Goal: Complete application form: Complete application form

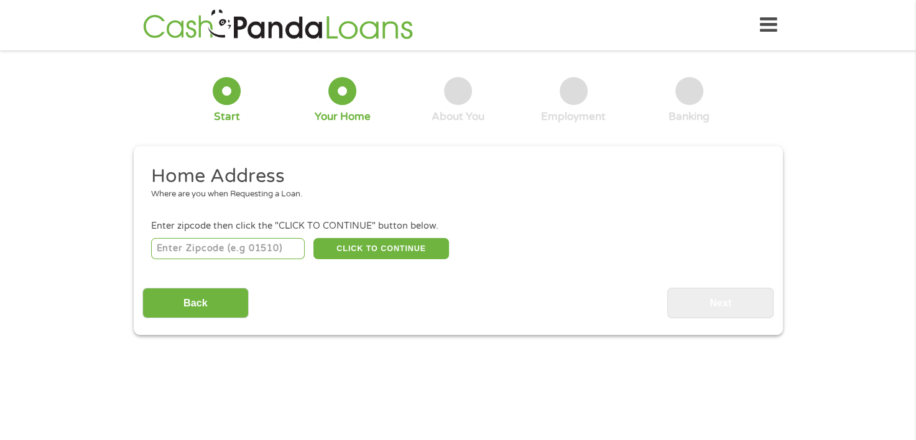
click at [240, 244] on input "number" at bounding box center [228, 248] width 154 height 21
type input "33604"
click at [344, 241] on button "CLICK TO CONTINUE" at bounding box center [381, 248] width 136 height 21
type input "33604"
type input "[GEOGRAPHIC_DATA]"
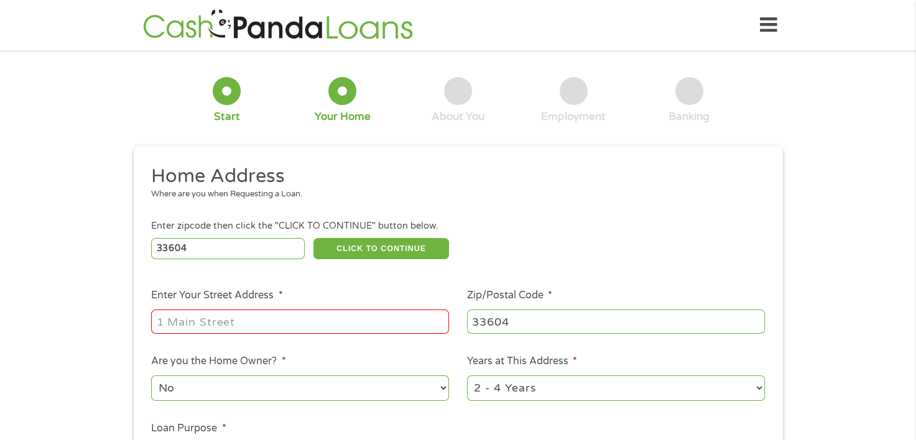
click at [273, 320] on input "Enter Your Street Address *" at bounding box center [300, 322] width 298 height 24
type input "[STREET_ADDRESS]"
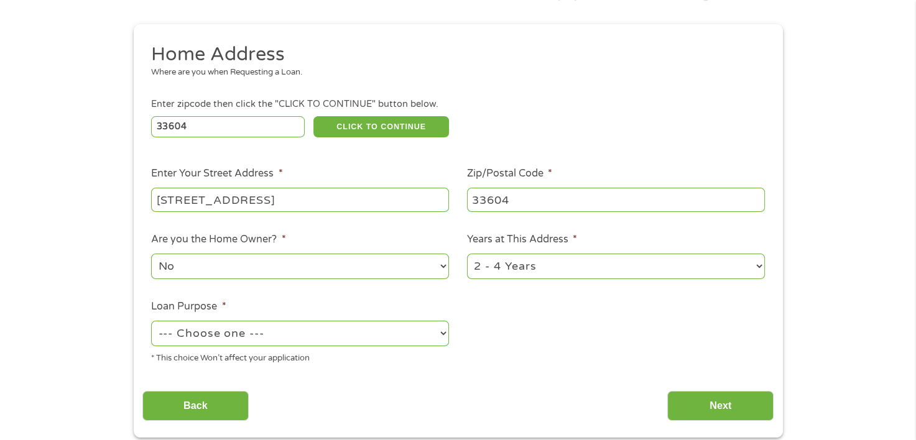
scroll to position [124, 0]
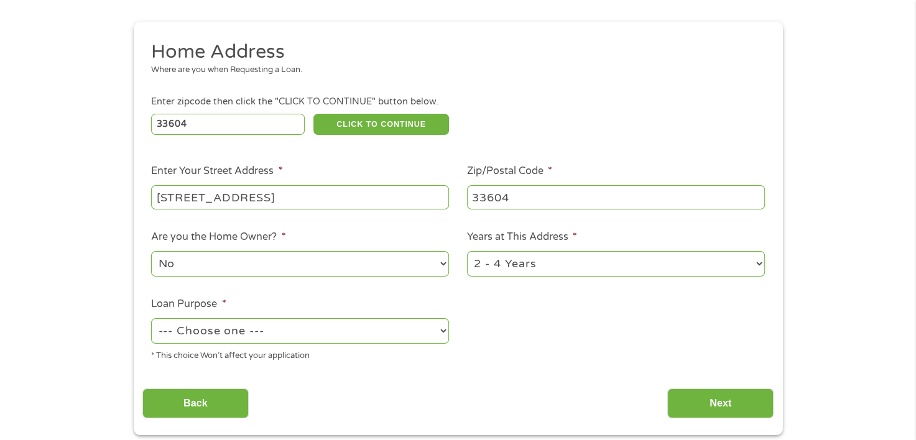
click at [398, 328] on select "--- Choose one --- Pay Bills Debt Consolidation Home Improvement Major Purchase…" at bounding box center [300, 330] width 298 height 25
select select "shorttermcash"
click at [151, 320] on select "--- Choose one --- Pay Bills Debt Consolidation Home Improvement Major Purchase…" at bounding box center [300, 330] width 298 height 25
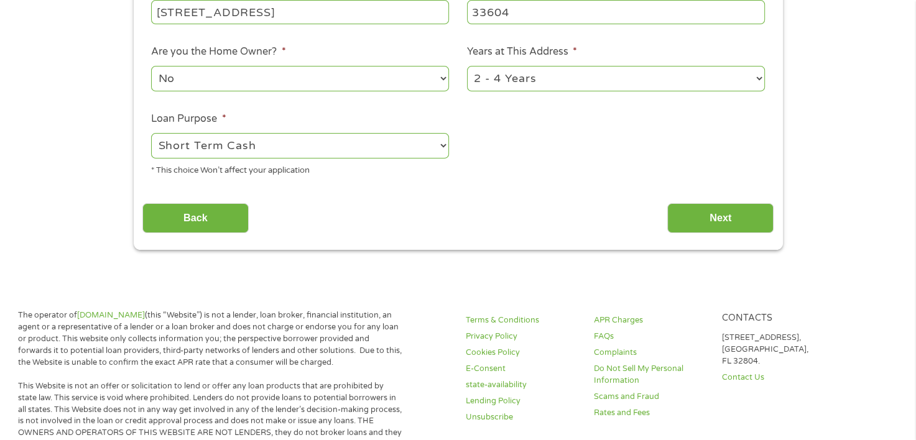
scroll to position [311, 0]
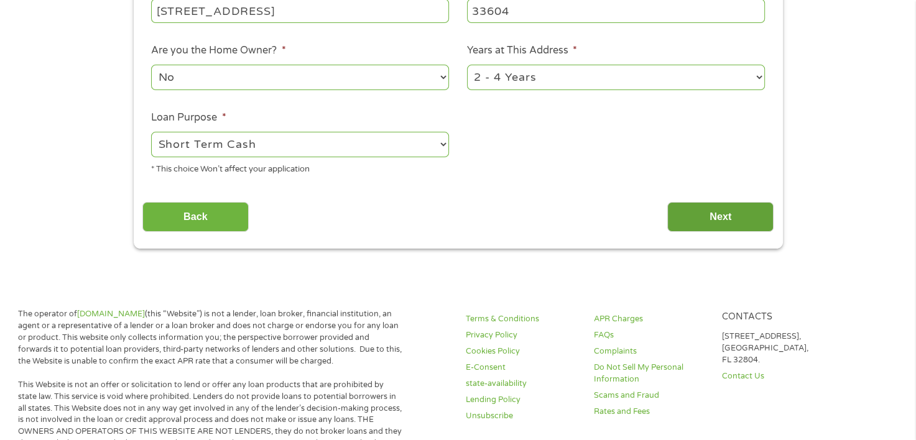
click at [721, 223] on input "Next" at bounding box center [720, 217] width 106 height 30
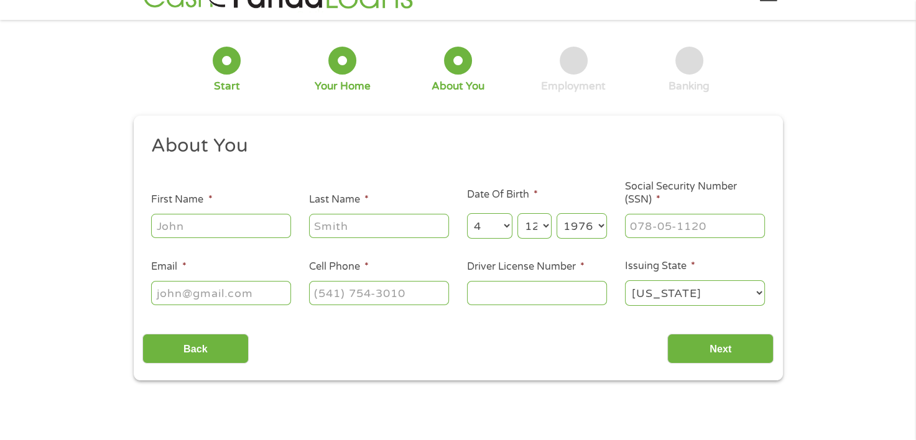
scroll to position [0, 0]
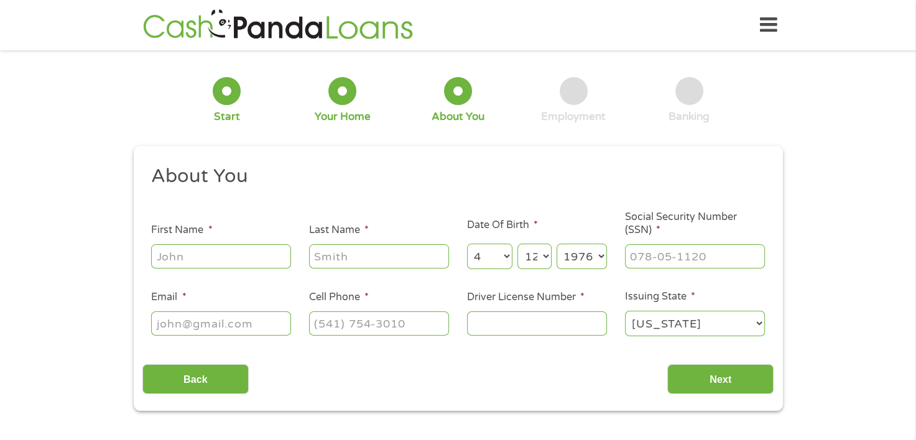
click at [262, 250] on input "First Name *" at bounding box center [221, 256] width 140 height 24
type input "[PERSON_NAME]"
type input "[EMAIL_ADDRESS][DOMAIN_NAME]"
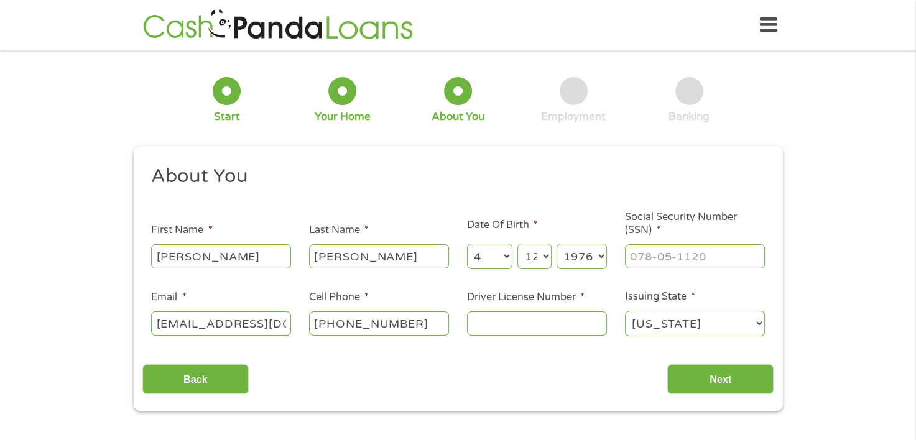
click at [408, 327] on input "[PHONE_NUMBER]" at bounding box center [379, 324] width 140 height 24
type input "[PHONE_NUMBER]"
click at [490, 328] on input "Driver License Number *" at bounding box center [537, 324] width 140 height 24
type input "R238405698000"
click at [638, 251] on input "___-__-____" at bounding box center [695, 256] width 140 height 24
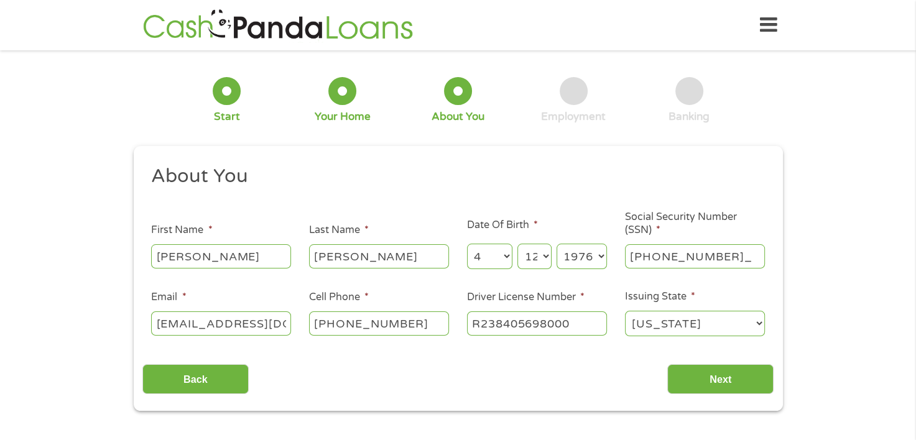
type input "386-94-9613"
click at [720, 385] on input "Next" at bounding box center [720, 379] width 106 height 30
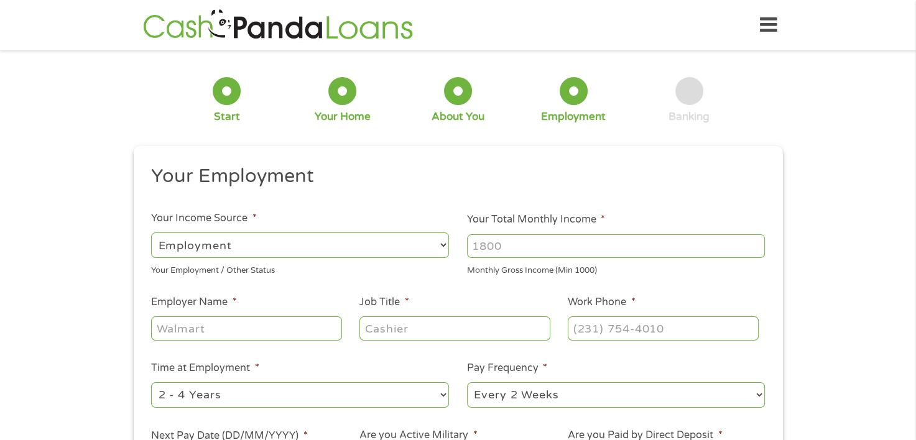
scroll to position [5, 5]
click at [433, 243] on select "--- Choose one --- Employment [DEMOGRAPHIC_DATA] Benefits" at bounding box center [300, 245] width 298 height 25
click at [151, 233] on select "--- Choose one --- Employment [DEMOGRAPHIC_DATA] Benefits" at bounding box center [300, 245] width 298 height 25
click at [494, 246] on input "Your Total Monthly Income *" at bounding box center [616, 246] width 298 height 24
type input "1866"
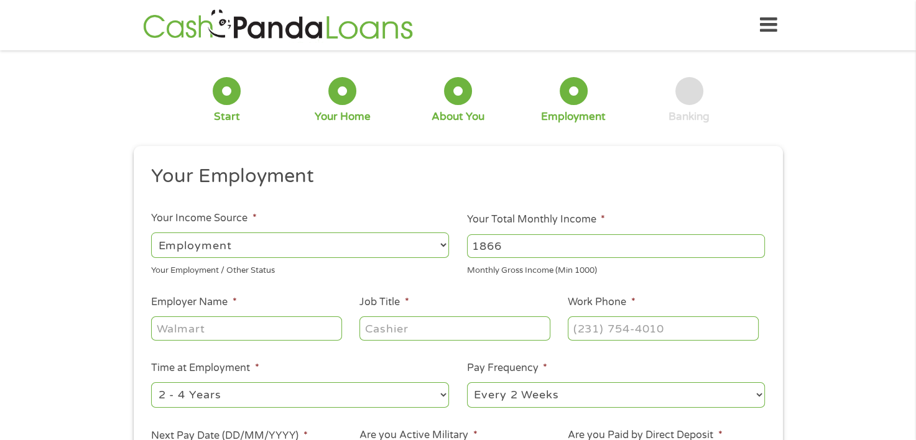
click at [324, 327] on input "Employer Name *" at bounding box center [246, 329] width 190 height 24
type input "ssdi"
click at [390, 330] on input "Job Title *" at bounding box center [454, 329] width 190 height 24
type input "retired"
click at [595, 326] on input "(___) ___-____" at bounding box center [663, 329] width 190 height 24
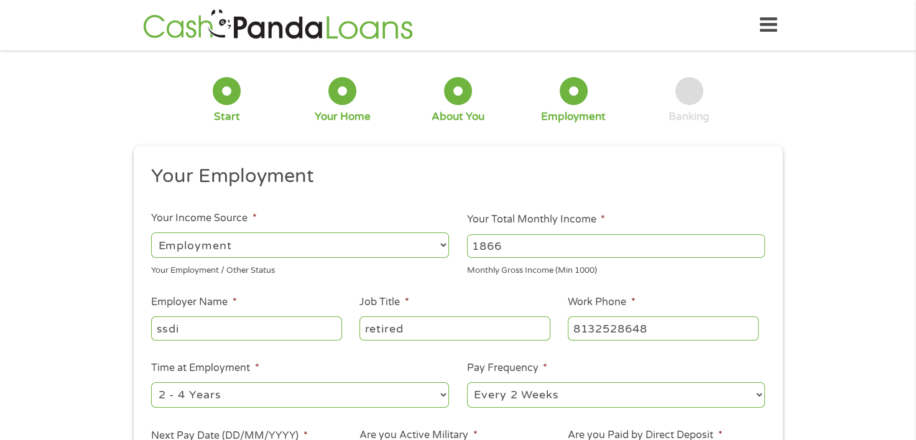
type input "[PHONE_NUMBER]"
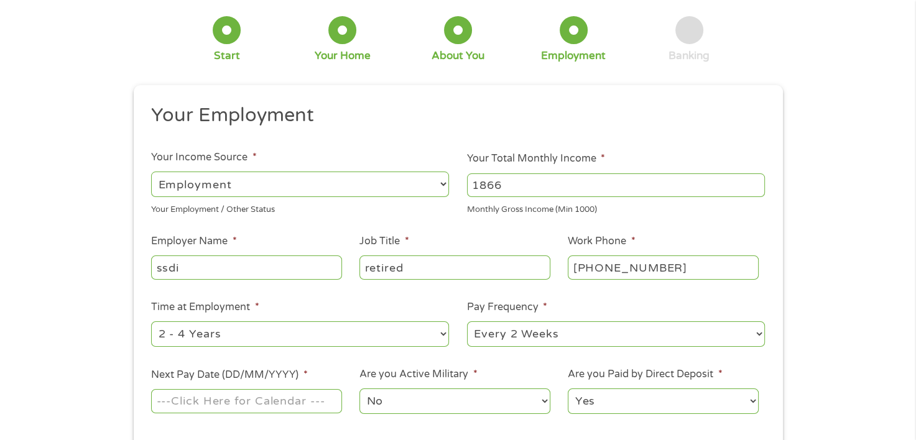
scroll to position [62, 0]
click at [323, 342] on select "--- Choose one --- 1 Year or less 1 - 2 Years 2 - 4 Years Over 4 Years" at bounding box center [300, 332] width 298 height 25
select select "60months"
click at [151, 321] on select "--- Choose one --- 1 Year or less 1 - 2 Years 2 - 4 Years Over 4 Years" at bounding box center [300, 332] width 298 height 25
click at [502, 339] on select "--- Choose one --- Every 2 Weeks Every Week Monthly Semi-Monthly" at bounding box center [616, 332] width 298 height 25
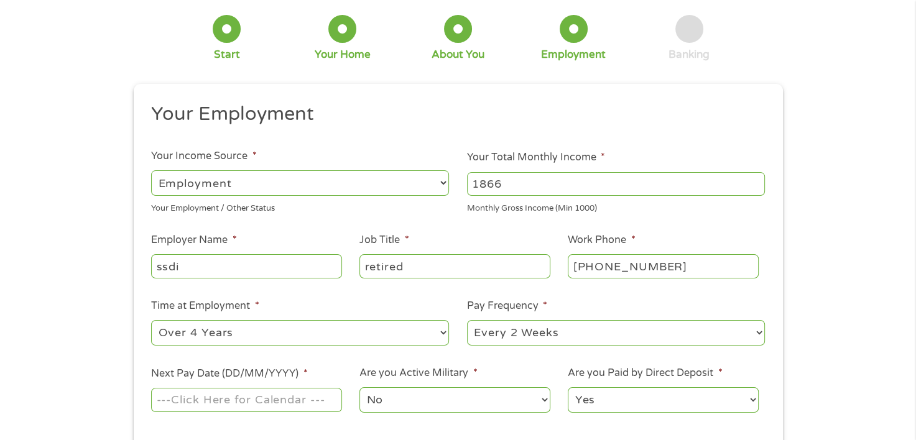
select select "monthly"
click at [467, 321] on select "--- Choose one --- Every 2 Weeks Every Week Monthly Semi-Monthly" at bounding box center [616, 332] width 298 height 25
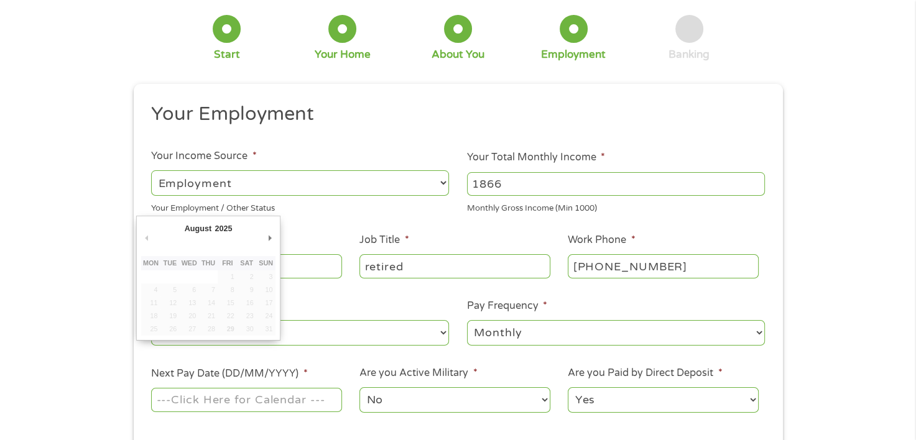
click at [303, 409] on input "Next Pay Date (DD/MM/YYYY) *" at bounding box center [246, 400] width 190 height 24
type input "[DATE]"
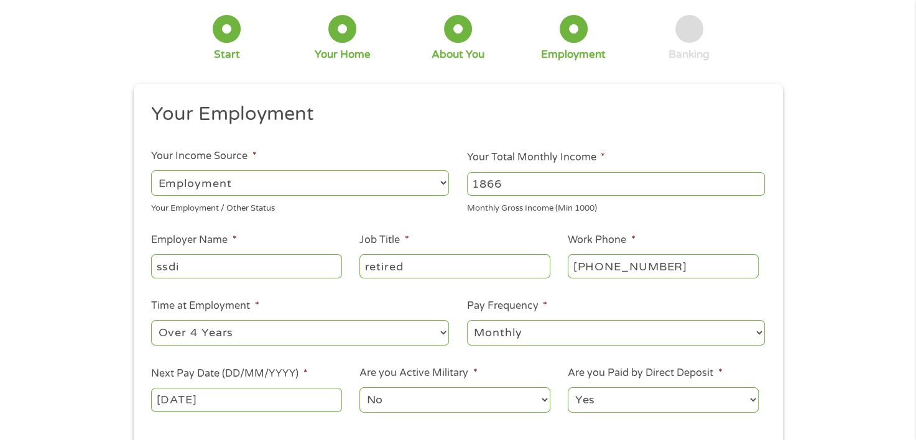
click at [624, 405] on select "Yes No" at bounding box center [663, 399] width 190 height 25
click at [568, 388] on select "Yes No" at bounding box center [663, 399] width 190 height 25
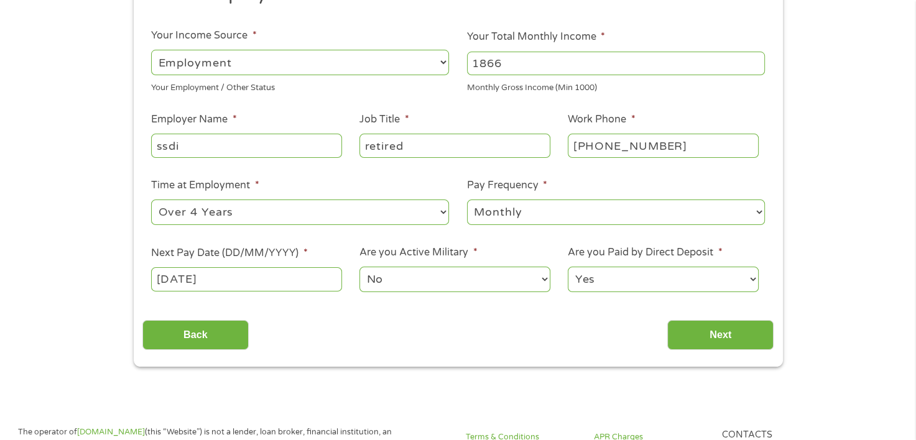
scroll to position [187, 0]
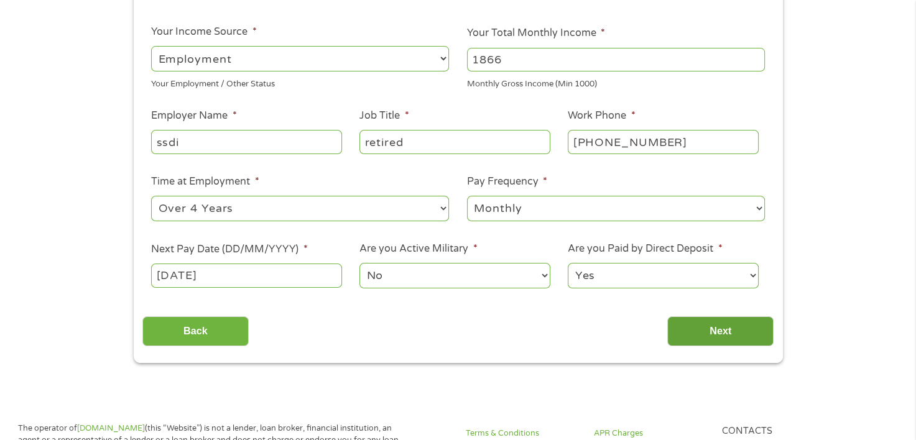
click at [713, 326] on input "Next" at bounding box center [720, 332] width 106 height 30
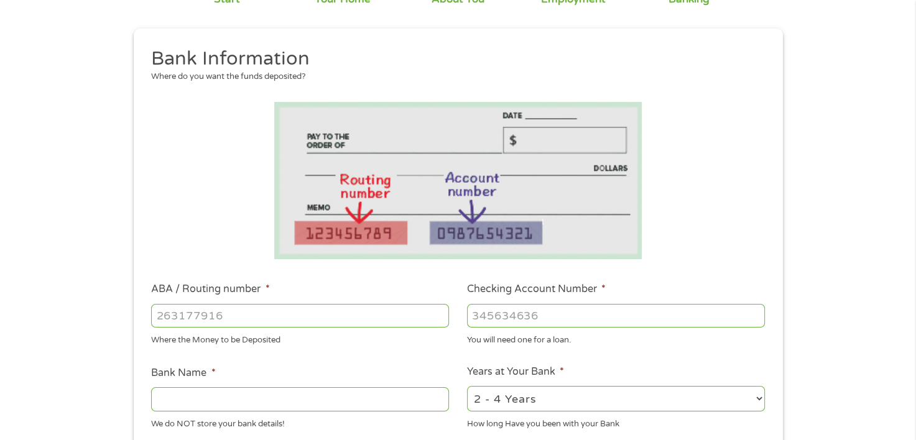
scroll to position [124, 0]
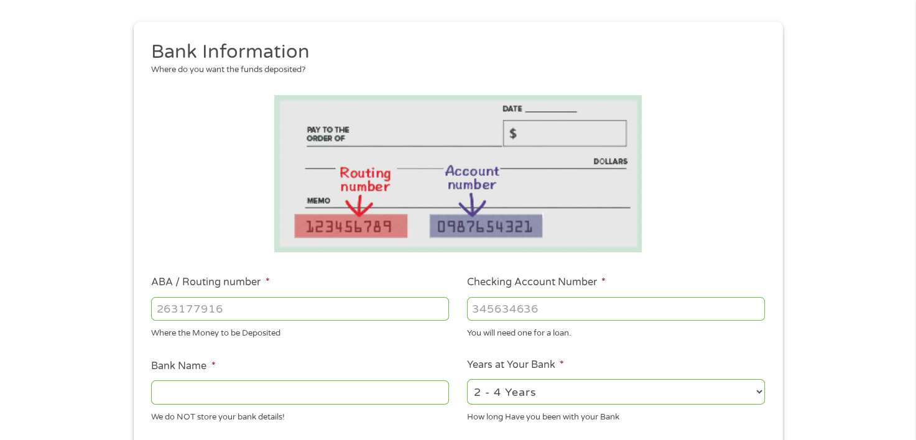
click at [247, 312] on input "ABA / Routing number *" at bounding box center [300, 309] width 298 height 24
type input "031101279"
type input "THE BANCORP BANK"
type input "031101279"
click at [511, 305] on input "Checking Account Number *" at bounding box center [616, 309] width 298 height 24
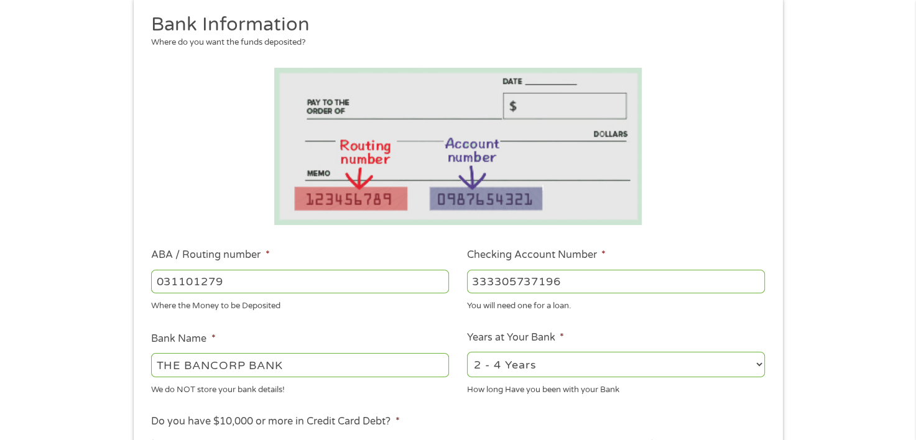
scroll to position [187, 0]
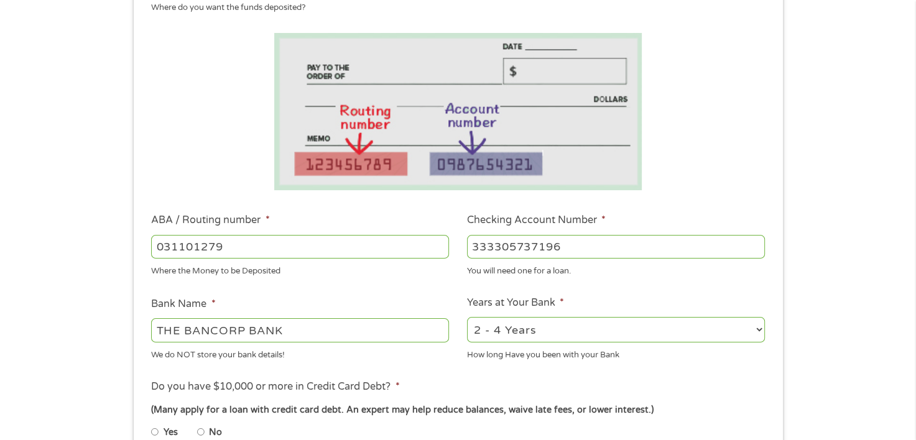
type input "333305737196"
click at [555, 324] on select "2 - 4 Years 6 - 12 Months 1 - 2 Years Over 4 Years" at bounding box center [616, 329] width 298 height 25
click at [467, 318] on select "2 - 4 Years 6 - 12 Months 1 - 2 Years Over 4 Years" at bounding box center [616, 329] width 298 height 25
click at [542, 361] on div "How long Have you been with your Bank" at bounding box center [616, 353] width 298 height 17
click at [558, 335] on select "2 - 4 Years 6 - 12 Months 1 - 2 Years Over 4 Years" at bounding box center [616, 329] width 298 height 25
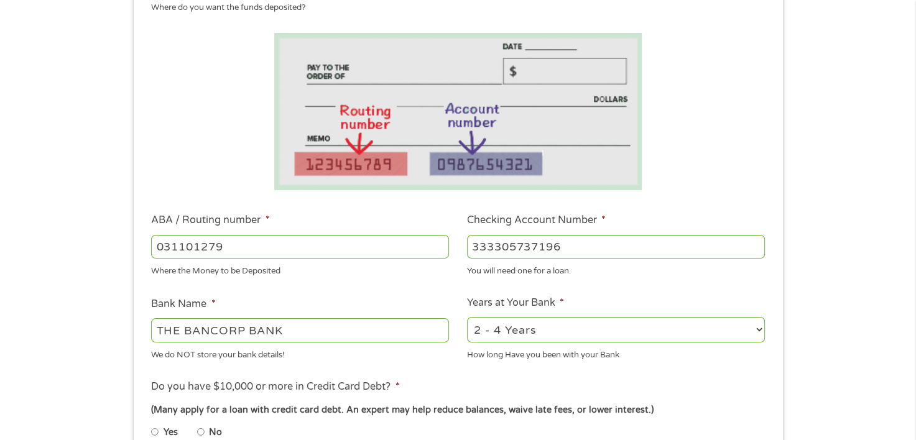
select select "60months"
click at [467, 318] on select "2 - 4 Years 6 - 12 Months 1 - 2 Years Over 4 Years" at bounding box center [616, 329] width 298 height 25
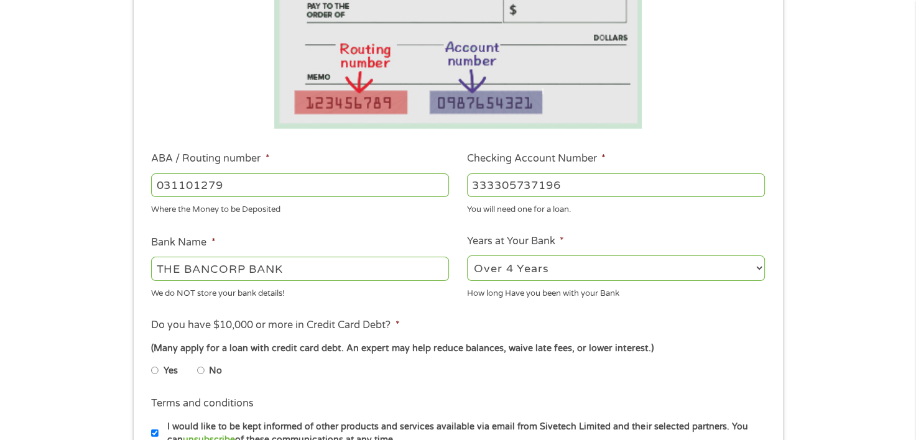
scroll to position [249, 0]
click at [200, 370] on input "No" at bounding box center [200, 370] width 7 height 20
radio input "true"
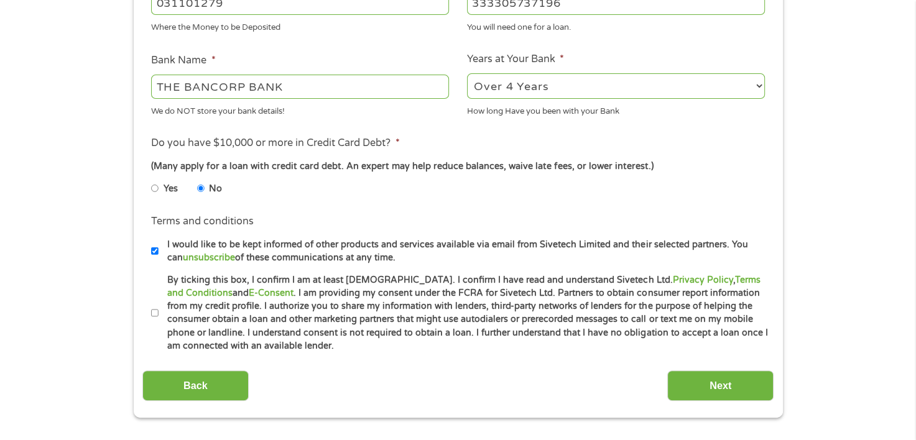
scroll to position [435, 0]
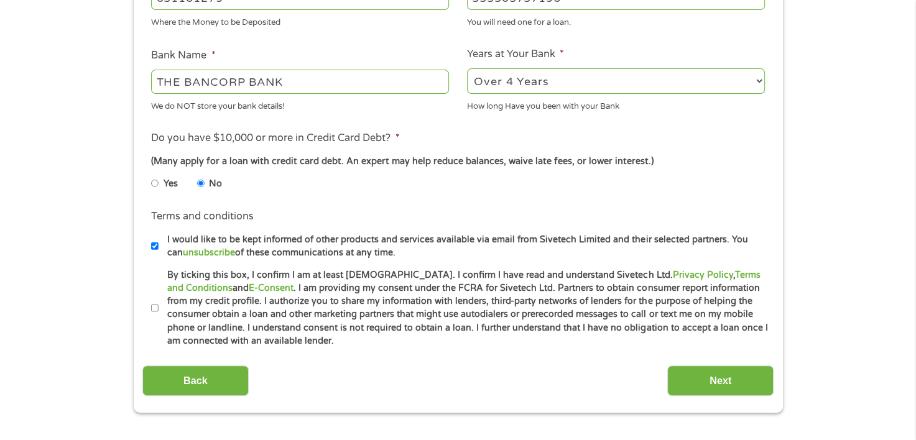
click at [152, 308] on input "By ticking this box, I confirm I am at least [DEMOGRAPHIC_DATA]. I confirm I ha…" at bounding box center [154, 309] width 7 height 20
checkbox input "true"
drag, startPoint x: 723, startPoint y: 386, endPoint x: 718, endPoint y: 391, distance: 6.6
click at [718, 391] on input "Next" at bounding box center [720, 381] width 106 height 30
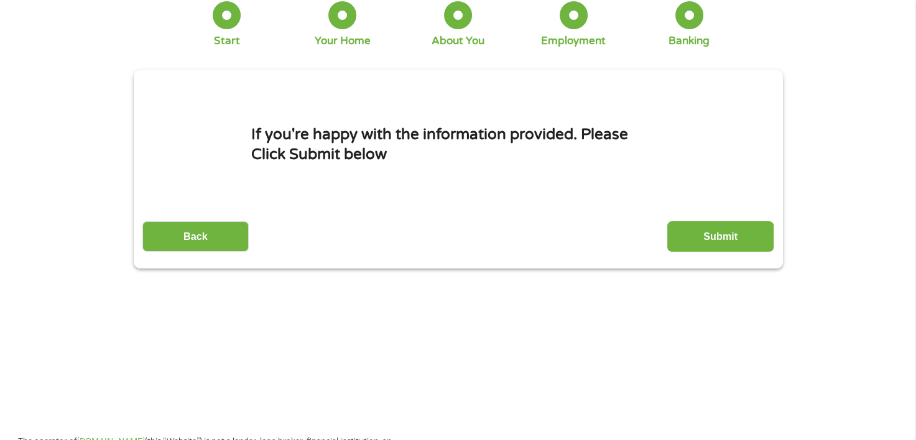
scroll to position [0, 0]
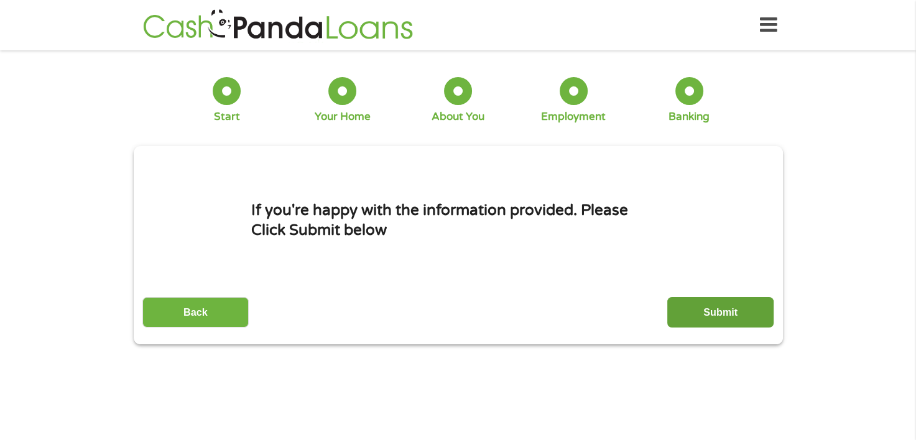
click at [721, 310] on input "Submit" at bounding box center [720, 312] width 106 height 30
